Goal: Information Seeking & Learning: Check status

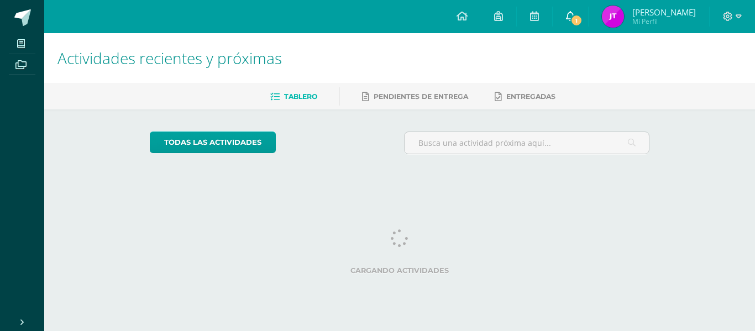
click at [566, 13] on icon at bounding box center [570, 16] width 9 height 10
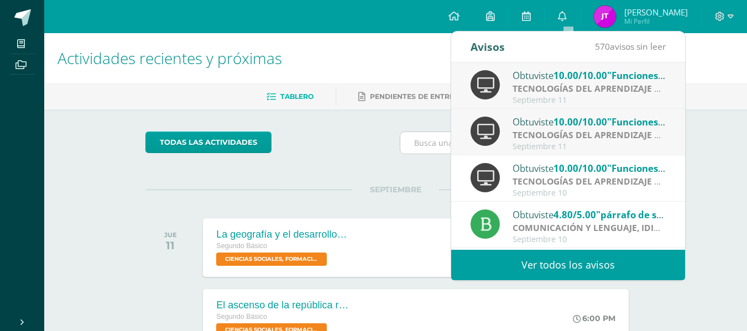
click at [444, 152] on input "text" at bounding box center [522, 143] width 245 height 22
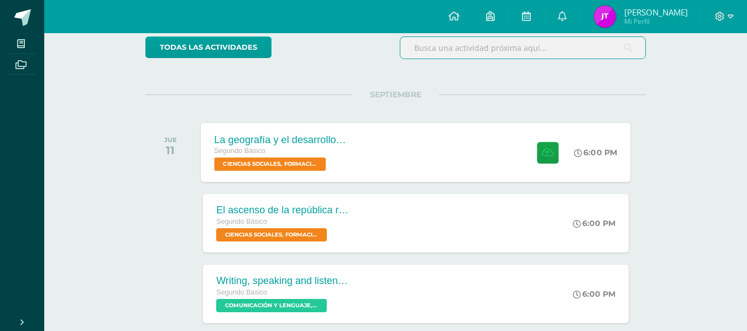
scroll to position [96, 0]
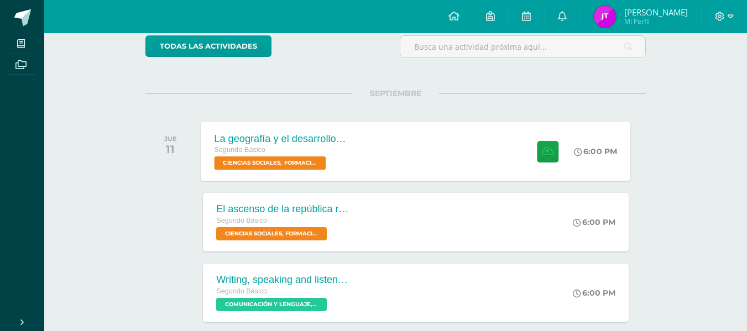
click at [434, 166] on div "La geografía y el desarrollo inicial de Roma Segundo Básico CIENCIAS SOCIALES, …" at bounding box center [415, 151] width 429 height 59
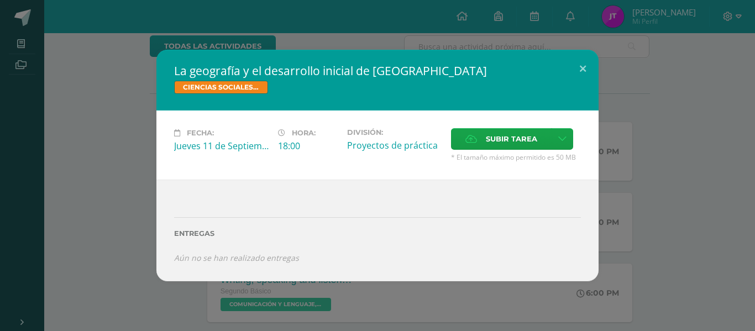
click at [627, 89] on div "La geografía y el desarrollo inicial de Roma CIENCIAS SOCIALES, FORMACIÓN CIUDA…" at bounding box center [377, 165] width 746 height 231
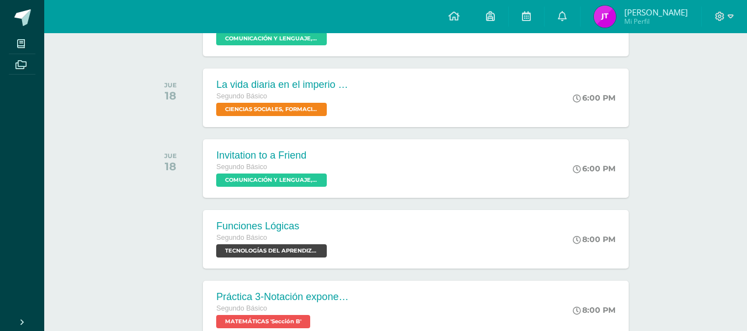
scroll to position [505, 0]
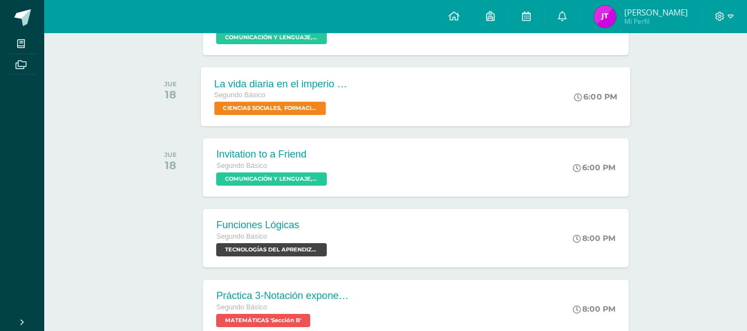
click at [395, 102] on div "La vida diaria en el imperio romano Segundo Básico CIENCIAS SOCIALES, FORMACIÓN…" at bounding box center [415, 96] width 429 height 59
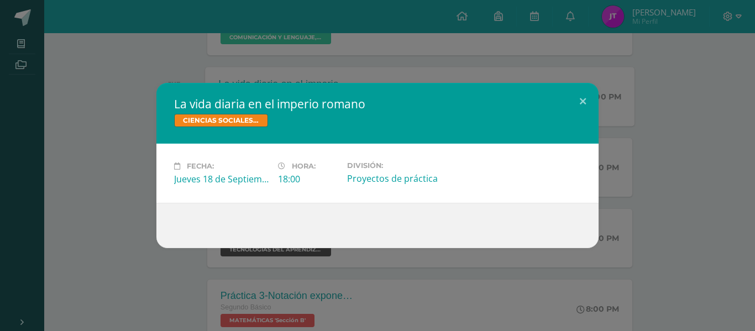
click at [395, 102] on h2 "La vida diaria en el imperio romano" at bounding box center [377, 103] width 407 height 15
click at [573, 88] on button at bounding box center [583, 102] width 32 height 38
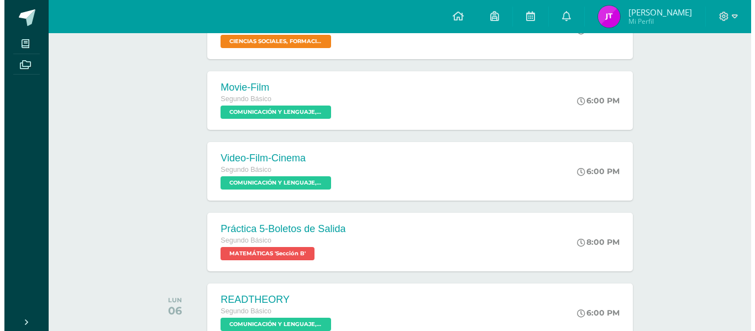
scroll to position [993, 0]
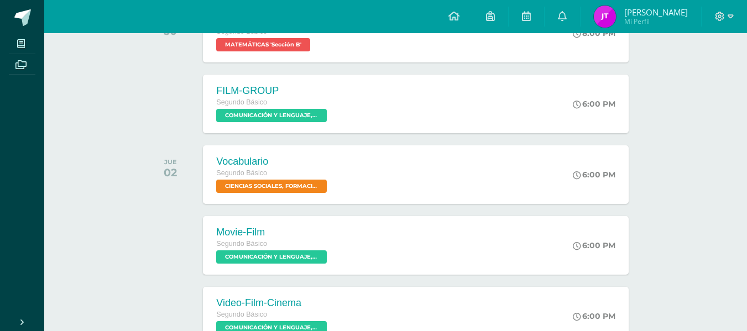
click at [354, 161] on div "Vocabulario Segundo Básico CIENCIAS SOCIALES, FORMACIÓN CIUDADANA E INTERCULTUR…" at bounding box center [415, 174] width 425 height 59
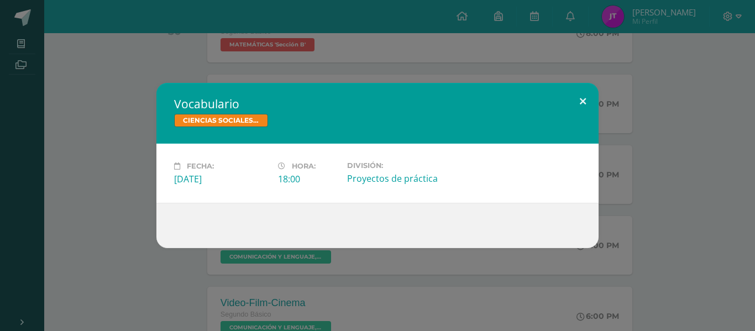
click at [584, 108] on button at bounding box center [583, 102] width 32 height 38
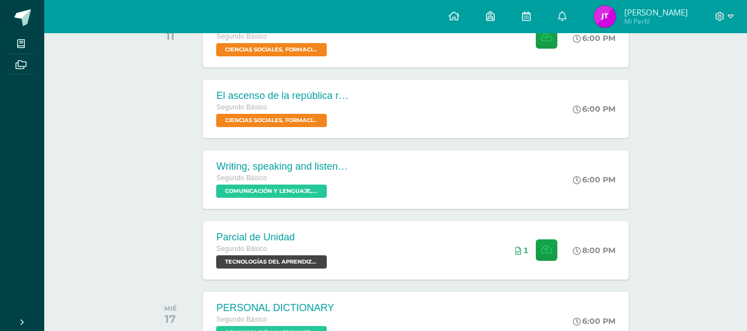
scroll to position [0, 0]
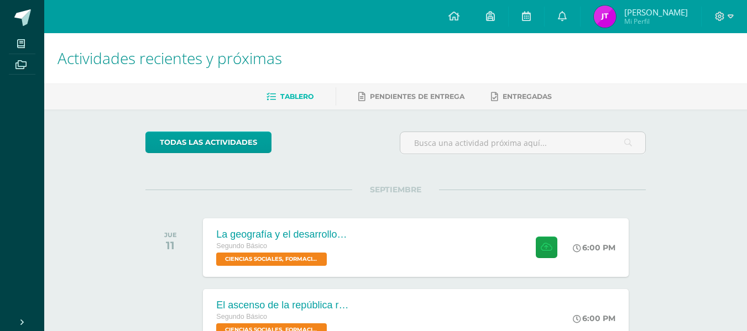
click at [399, 229] on div "La geografía y el desarrollo inicial de Roma Segundo Básico CIENCIAS SOCIALES, …" at bounding box center [415, 247] width 425 height 59
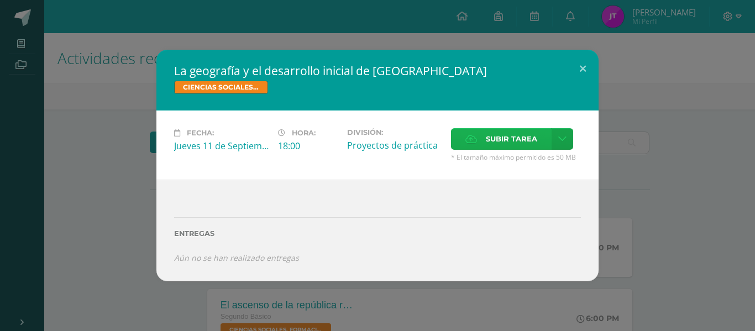
click at [495, 140] on span "Subir tarea" at bounding box center [511, 139] width 51 height 20
click at [0, 0] on input "Subir tarea" at bounding box center [0, 0] width 0 height 0
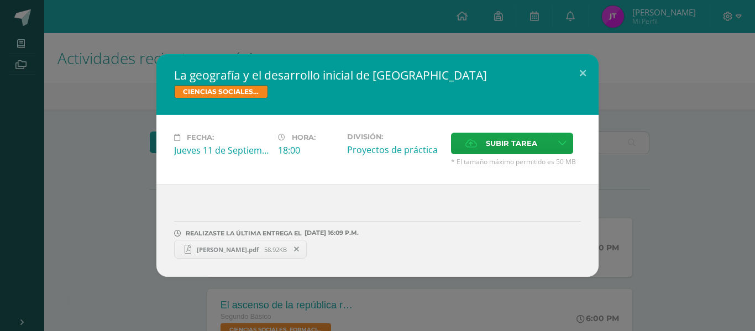
click at [213, 255] on link "Jennifer Tuy.pdf 58.92KB" at bounding box center [240, 249] width 133 height 19
click at [578, 75] on button at bounding box center [583, 73] width 32 height 38
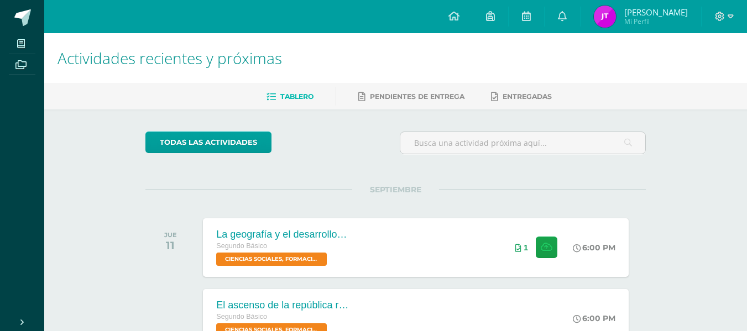
click at [612, 26] on span "Jennifer Karla Paola Mi Perfil" at bounding box center [640, 17] width 98 height 22
click at [620, 8] on span "Jennifer Karla Paola Mi Perfil" at bounding box center [640, 17] width 98 height 22
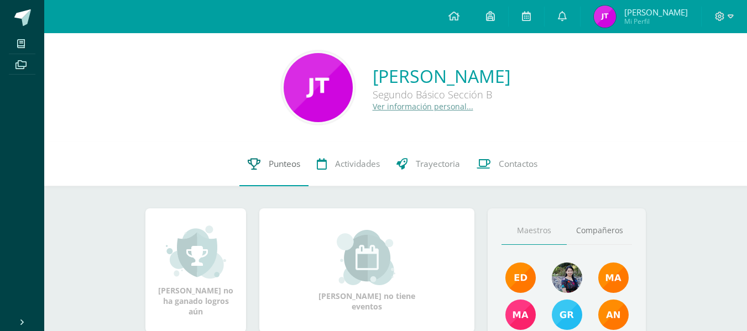
click at [287, 163] on span "Punteos" at bounding box center [285, 164] width 32 height 12
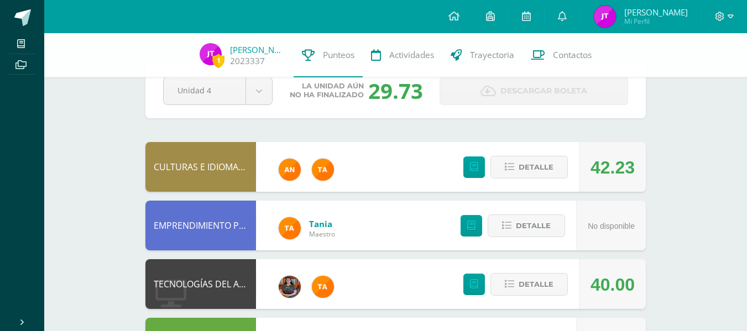
scroll to position [33, 0]
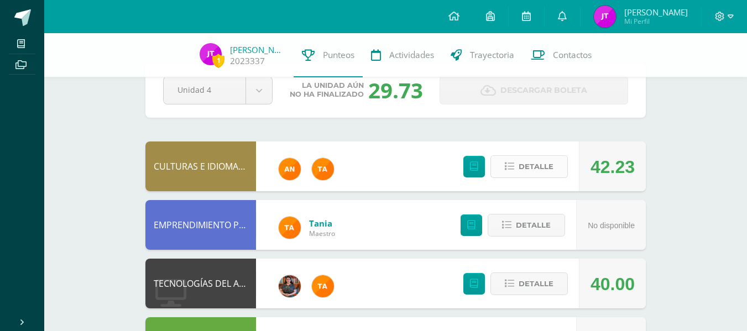
click at [544, 170] on span "Detalle" at bounding box center [535, 166] width 35 height 20
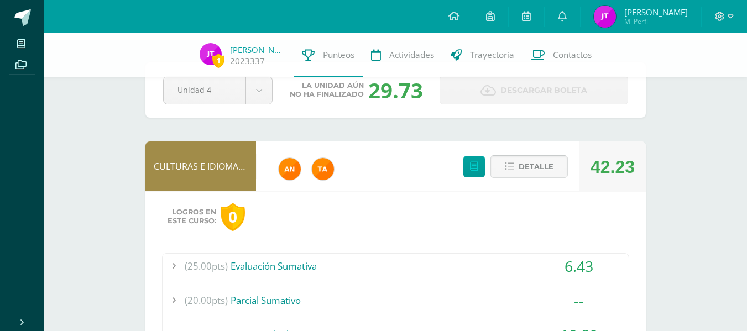
click at [540, 173] on span "Detalle" at bounding box center [535, 166] width 35 height 20
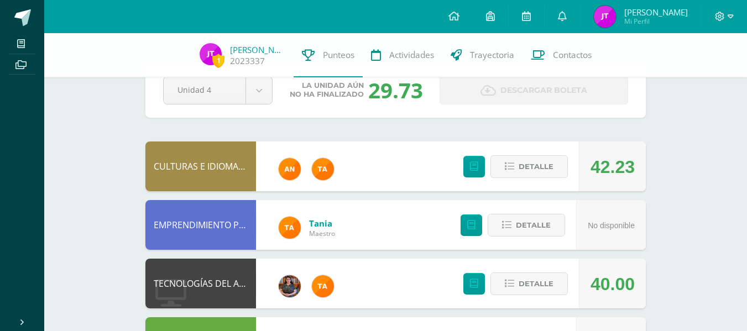
click at [326, 165] on img at bounding box center [323, 169] width 22 height 22
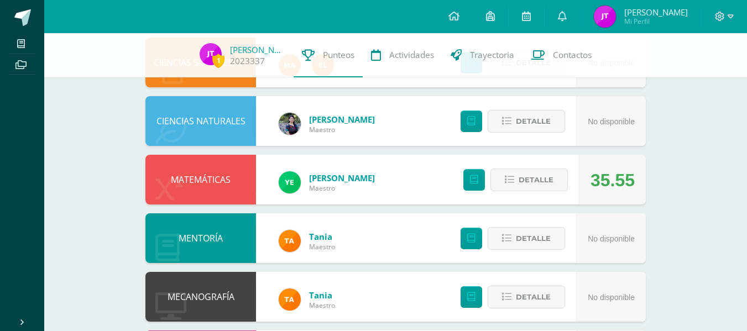
scroll to position [618, 0]
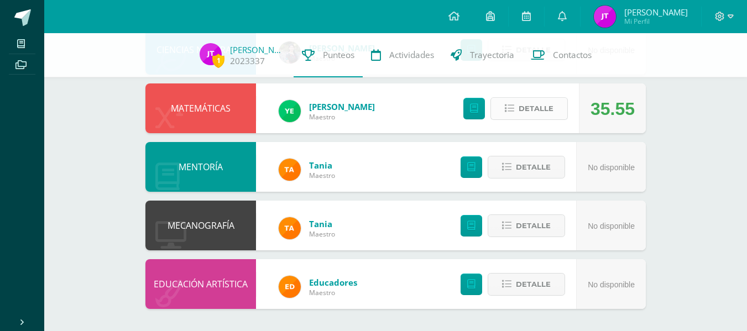
click at [524, 112] on span "Detalle" at bounding box center [535, 108] width 35 height 20
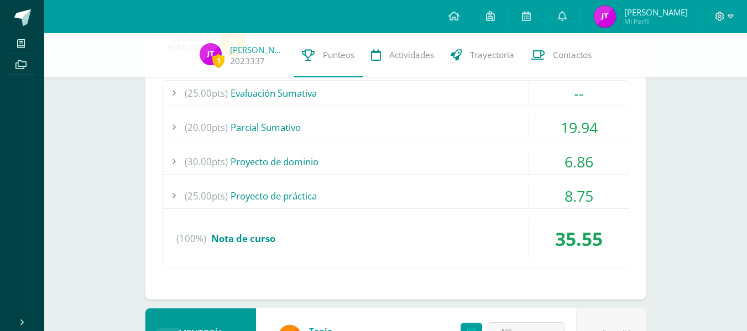
scroll to position [734, 0]
click at [418, 123] on div "(20.00pts) [GEOGRAPHIC_DATA]" at bounding box center [396, 126] width 466 height 25
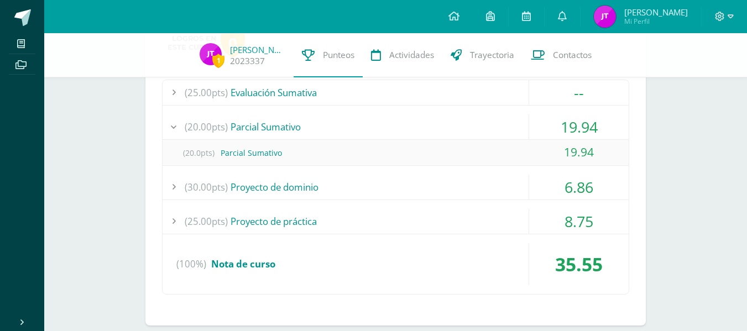
click at [418, 123] on div "(20.00pts) [GEOGRAPHIC_DATA]" at bounding box center [396, 126] width 466 height 25
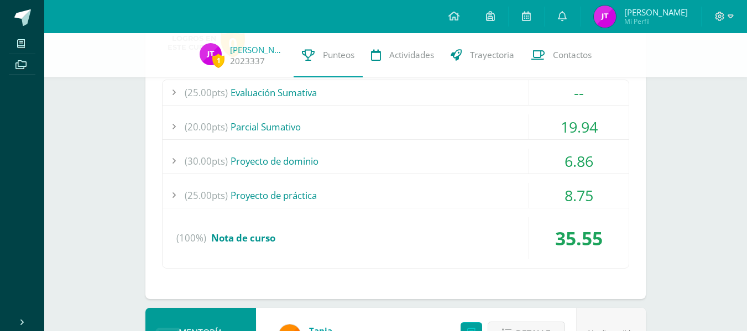
click at [415, 159] on div "(30.00pts) Proyecto de dominio" at bounding box center [396, 161] width 466 height 25
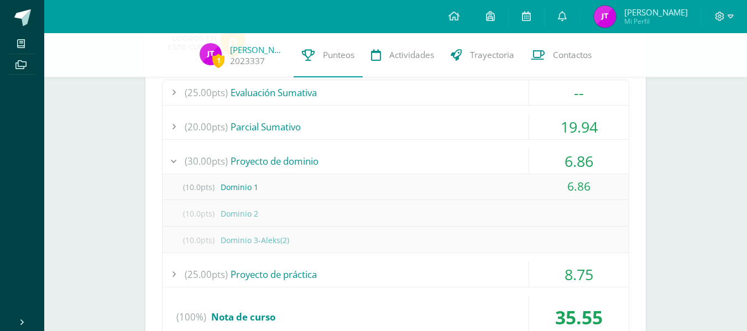
click at [415, 159] on div "(30.00pts) Proyecto de dominio" at bounding box center [396, 161] width 466 height 25
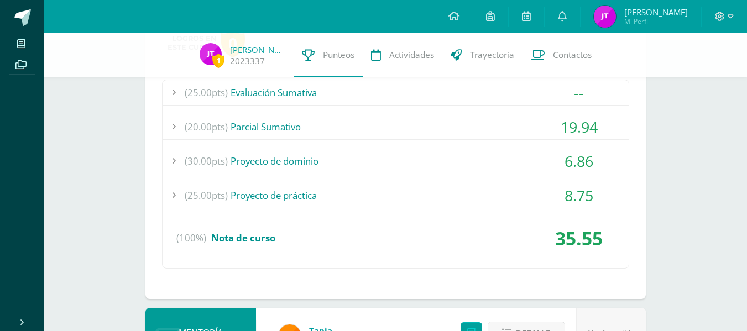
click at [413, 179] on div "(25.00pts) Evaluación Sumativa -- (25.0pts) Evaluación Sumativa" at bounding box center [395, 174] width 467 height 189
click at [412, 183] on div "(25.00pts) Proyecto de práctica" at bounding box center [396, 195] width 466 height 25
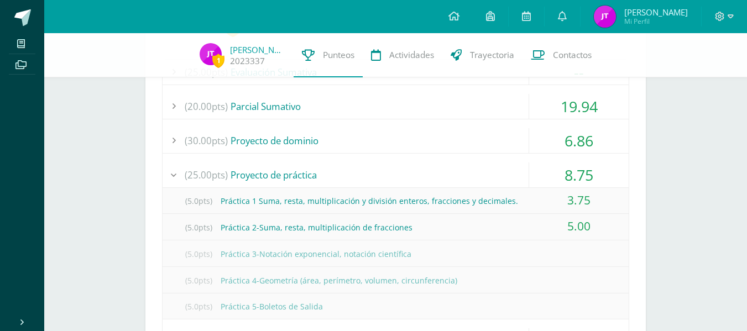
scroll to position [763, 0]
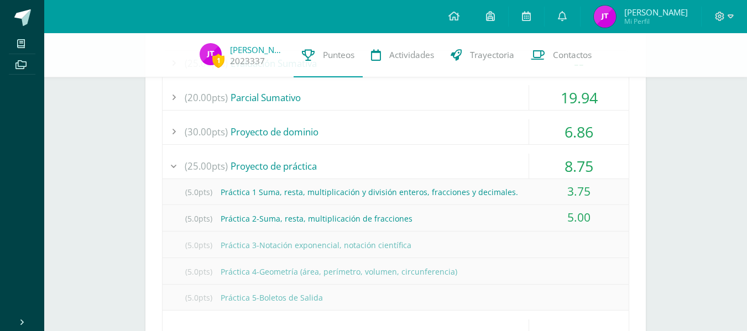
click at [421, 155] on div "(25.00pts) Proyecto de práctica" at bounding box center [396, 166] width 466 height 25
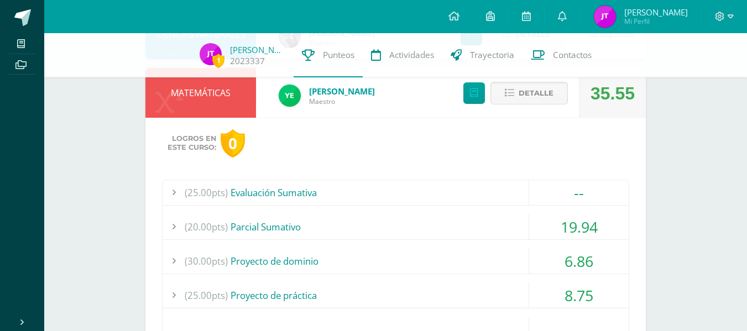
scroll to position [633, 0]
click at [529, 95] on span "Detalle" at bounding box center [535, 93] width 35 height 20
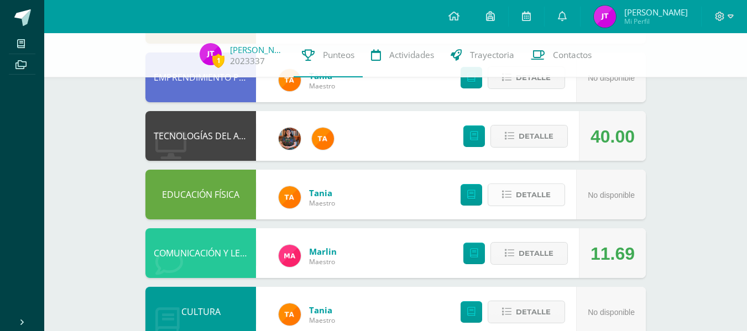
scroll to position [185, 0]
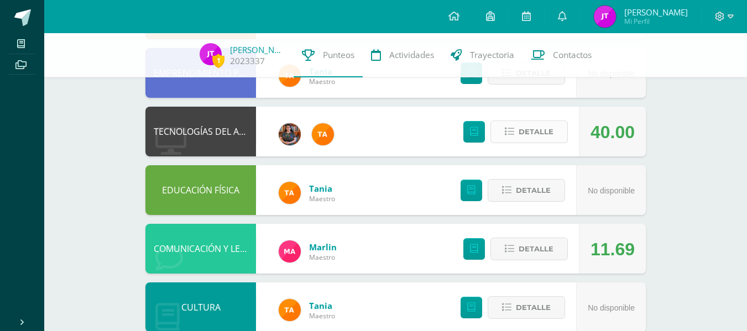
click at [535, 121] on button "Detalle" at bounding box center [528, 132] width 77 height 23
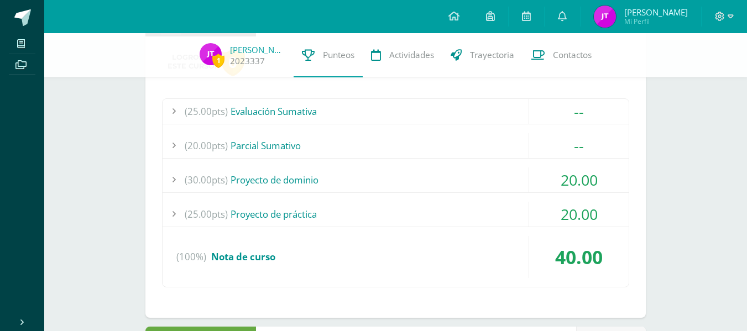
scroll to position [305, 0]
click at [425, 190] on div "(30.00pts) Proyecto de dominio" at bounding box center [396, 179] width 466 height 25
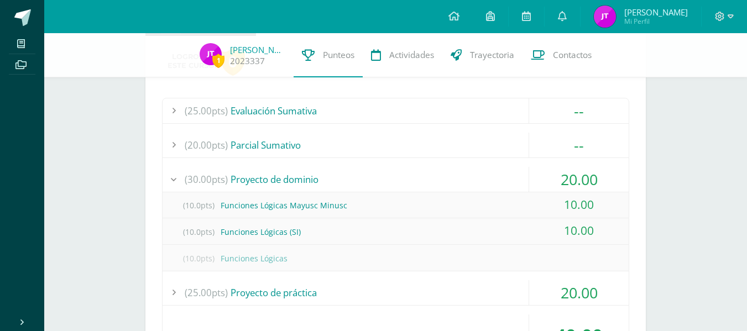
click at [423, 182] on div "(30.00pts) Proyecto de dominio" at bounding box center [396, 179] width 466 height 25
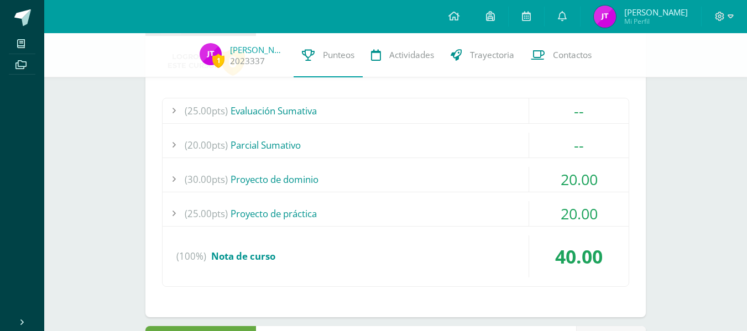
click at [415, 213] on div "(25.00pts) Proyecto de práctica" at bounding box center [396, 213] width 466 height 25
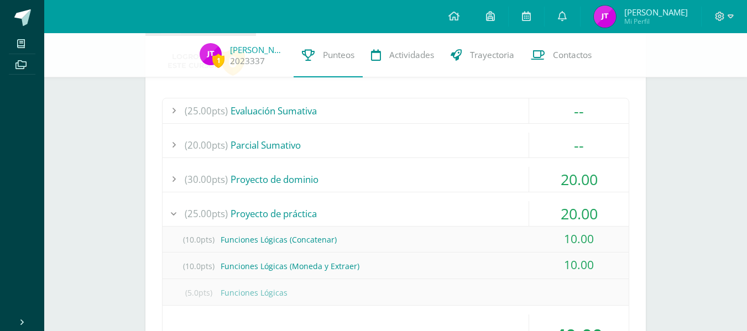
click at [415, 213] on div "(25.00pts) Proyecto de práctica" at bounding box center [396, 213] width 466 height 25
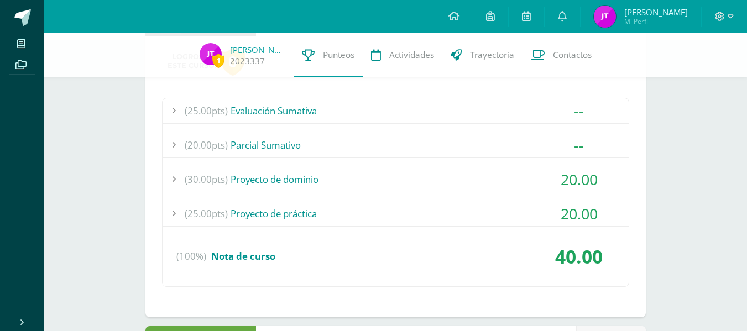
click at [395, 138] on div "(20.00pts) [GEOGRAPHIC_DATA]" at bounding box center [396, 145] width 466 height 25
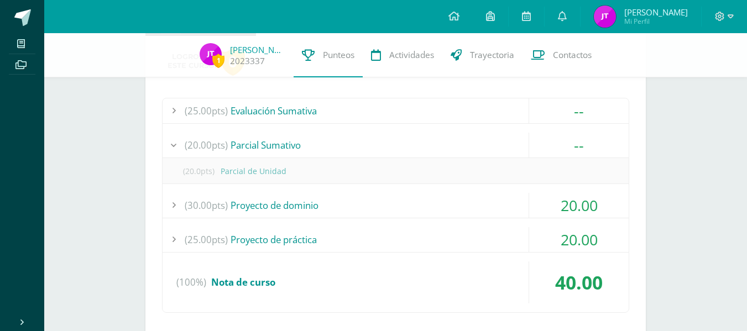
click at [395, 138] on div "(20.00pts) [GEOGRAPHIC_DATA]" at bounding box center [396, 145] width 466 height 25
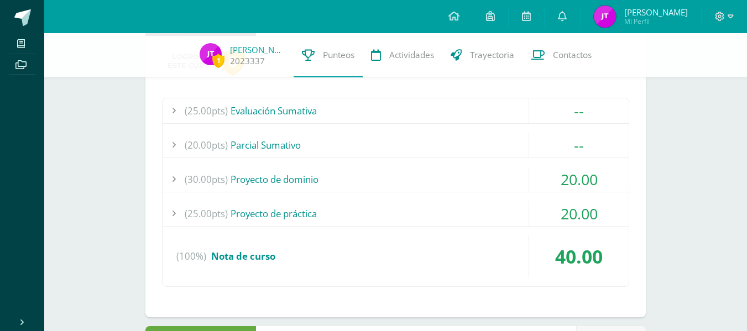
click at [397, 110] on div "(25.00pts) Evaluación Sumativa" at bounding box center [396, 110] width 466 height 25
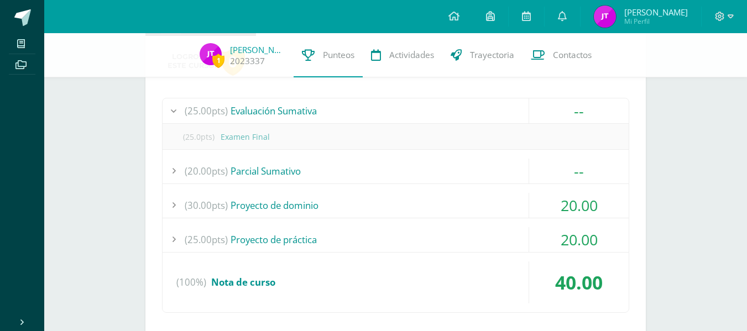
click at [397, 110] on div "(25.00pts) Evaluación Sumativa" at bounding box center [396, 110] width 466 height 25
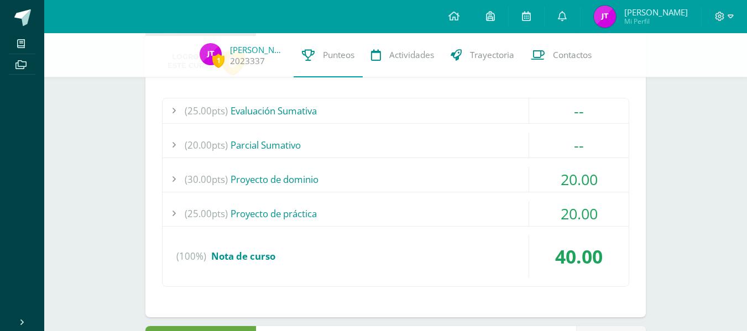
click at [366, 204] on div "(25.00pts) Proyecto de práctica" at bounding box center [396, 213] width 466 height 25
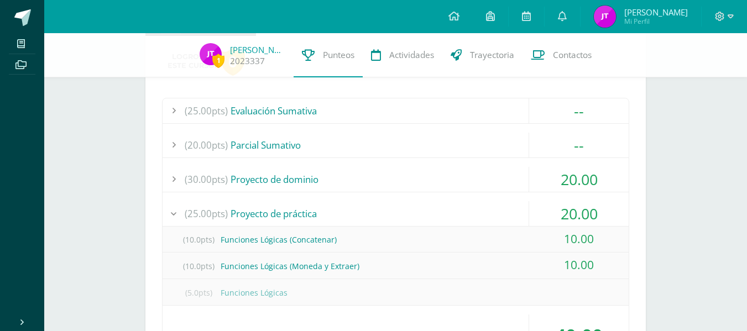
click at [366, 204] on div "(25.00pts) Proyecto de práctica" at bounding box center [396, 213] width 466 height 25
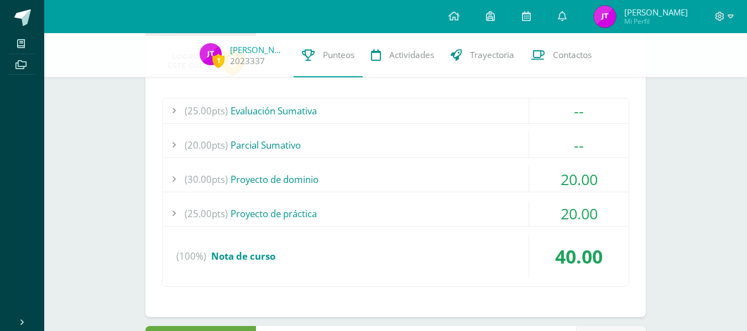
click at [363, 134] on div "(20.00pts) [GEOGRAPHIC_DATA]" at bounding box center [396, 145] width 466 height 25
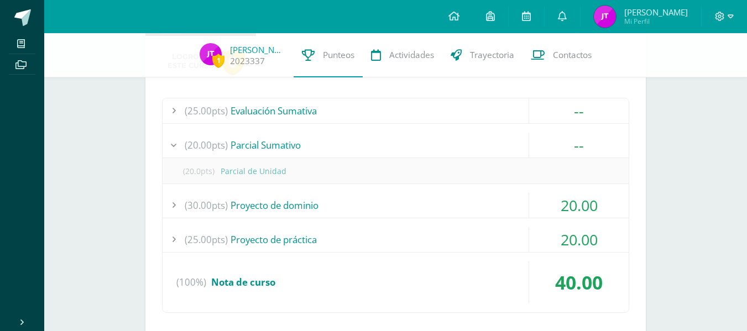
click at [363, 134] on div "(20.00pts) [GEOGRAPHIC_DATA]" at bounding box center [396, 145] width 466 height 25
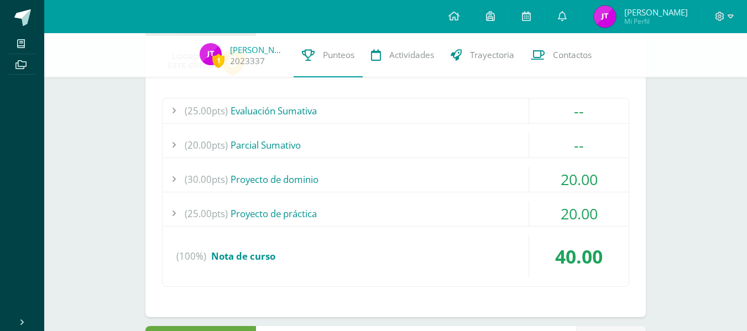
click at [347, 170] on div "(30.00pts) Proyecto de dominio" at bounding box center [396, 179] width 466 height 25
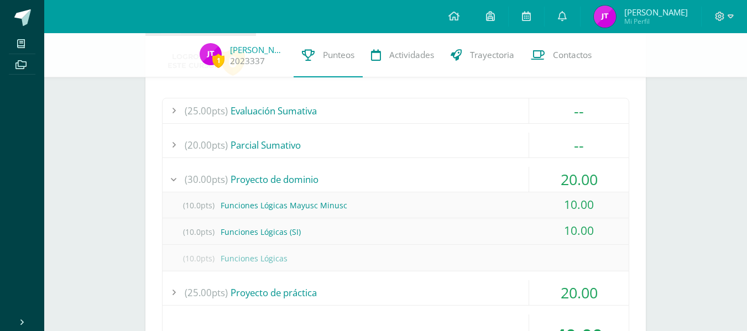
click at [347, 170] on div "(30.00pts) Proyecto de dominio" at bounding box center [396, 179] width 466 height 25
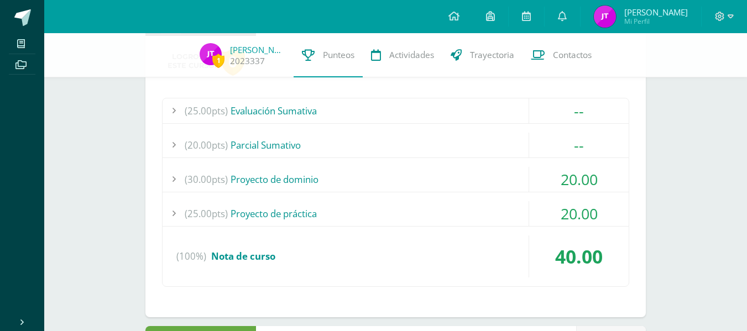
click at [328, 215] on div "(25.00pts) Proyecto de práctica" at bounding box center [396, 213] width 466 height 25
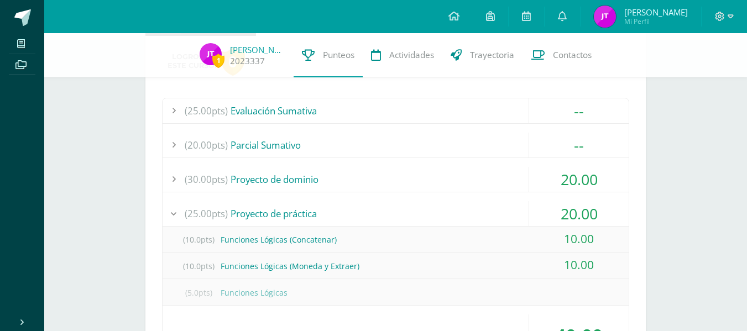
click at [328, 215] on div "(25.00pts) Proyecto de práctica" at bounding box center [396, 213] width 466 height 25
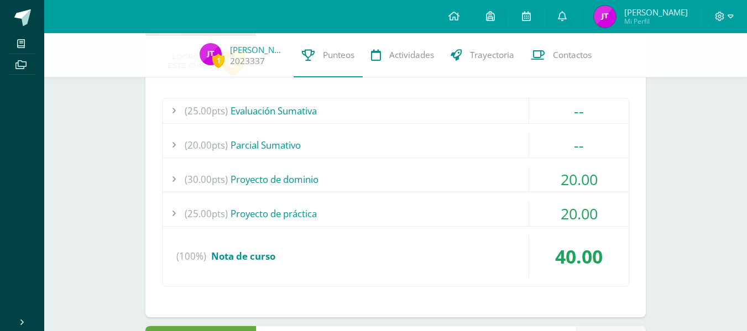
click at [366, 118] on div "(25.00pts) Evaluación Sumativa" at bounding box center [396, 110] width 466 height 25
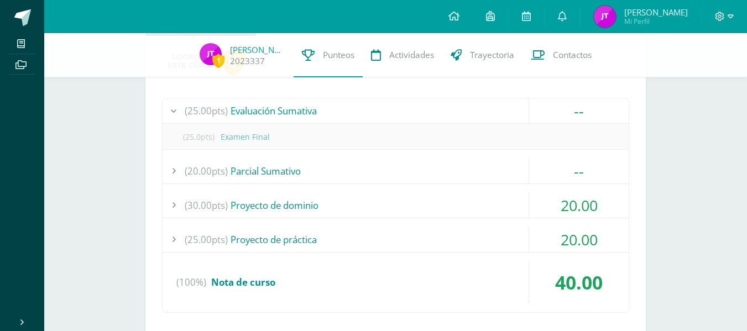
click at [366, 118] on div "(25.00pts) Evaluación Sumativa" at bounding box center [396, 110] width 466 height 25
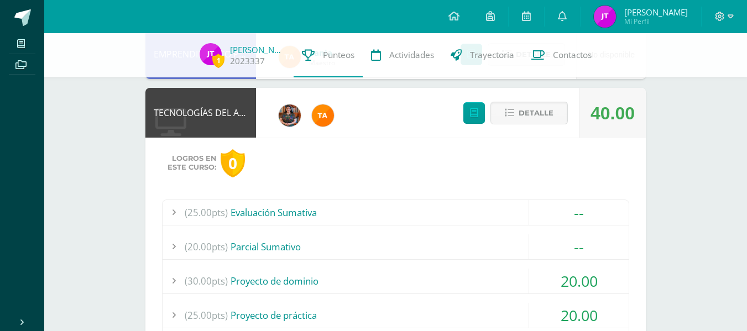
scroll to position [203, 0]
click at [548, 111] on span "Detalle" at bounding box center [535, 113] width 35 height 20
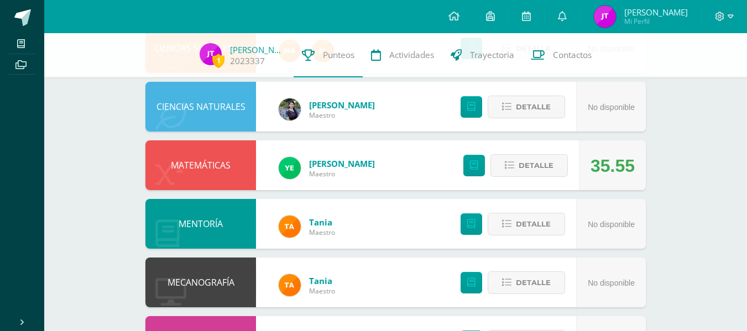
scroll to position [562, 0]
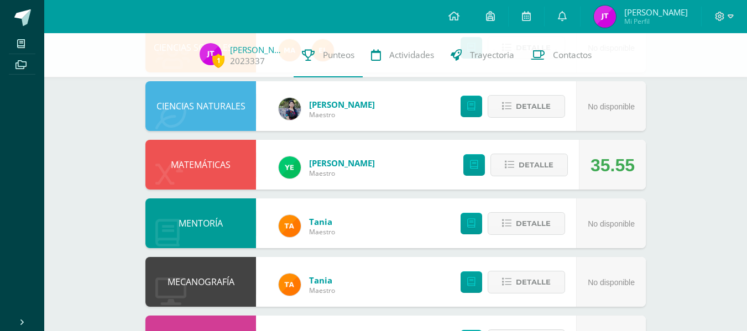
click at [523, 93] on div "Detalle" at bounding box center [510, 106] width 132 height 50
click at [515, 111] on button "Detalle" at bounding box center [526, 106] width 77 height 23
click at [500, 102] on button "Detalle" at bounding box center [526, 106] width 77 height 23
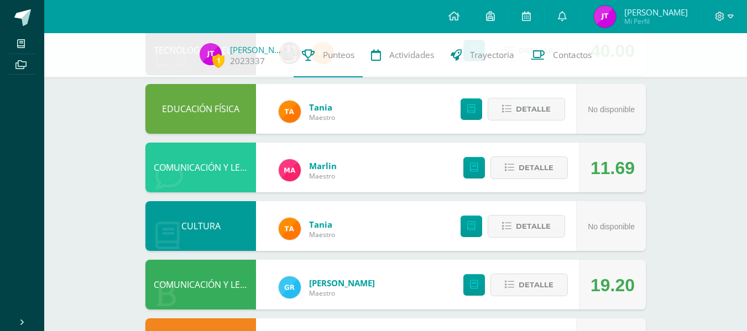
scroll to position [265, 0]
